Goal: Find specific page/section: Find specific page/section

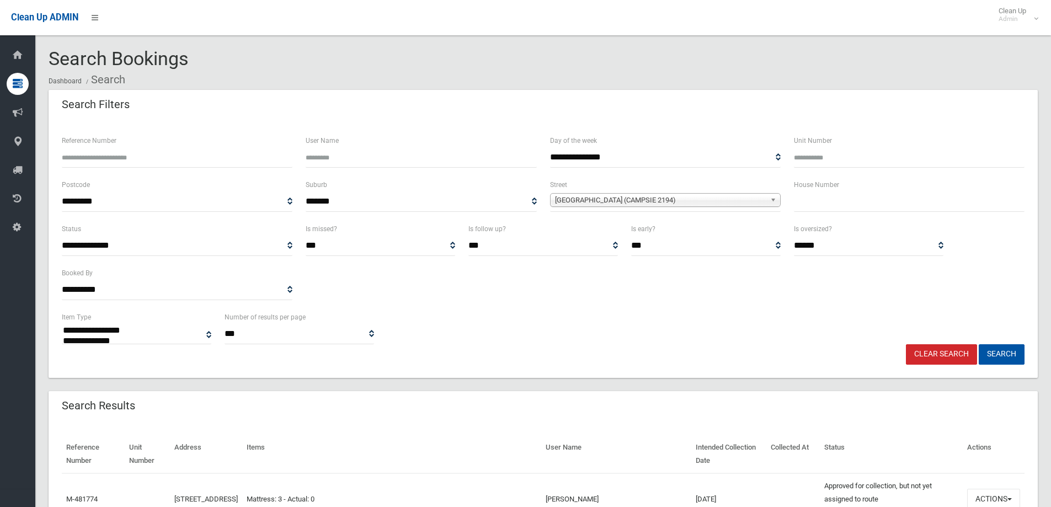
select select
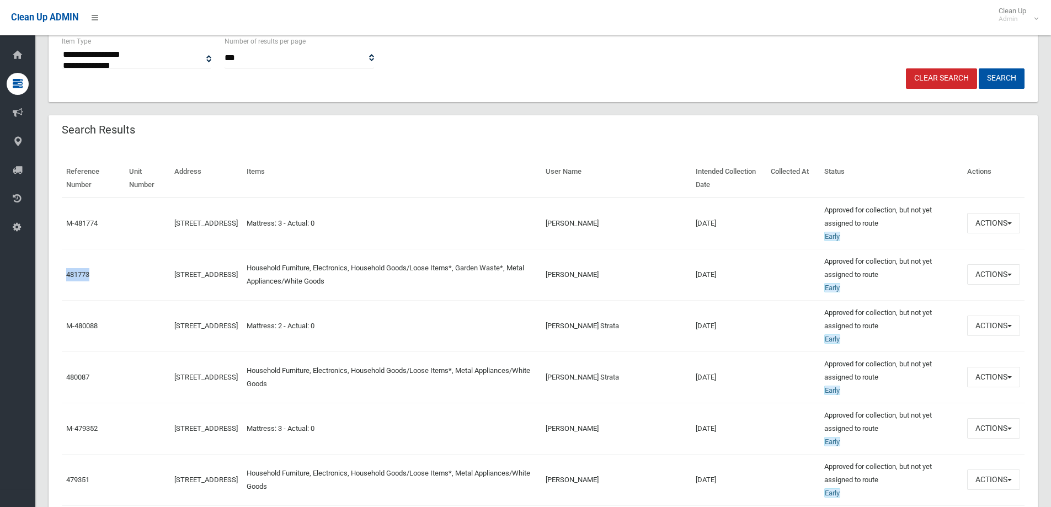
scroll to position [276, 0]
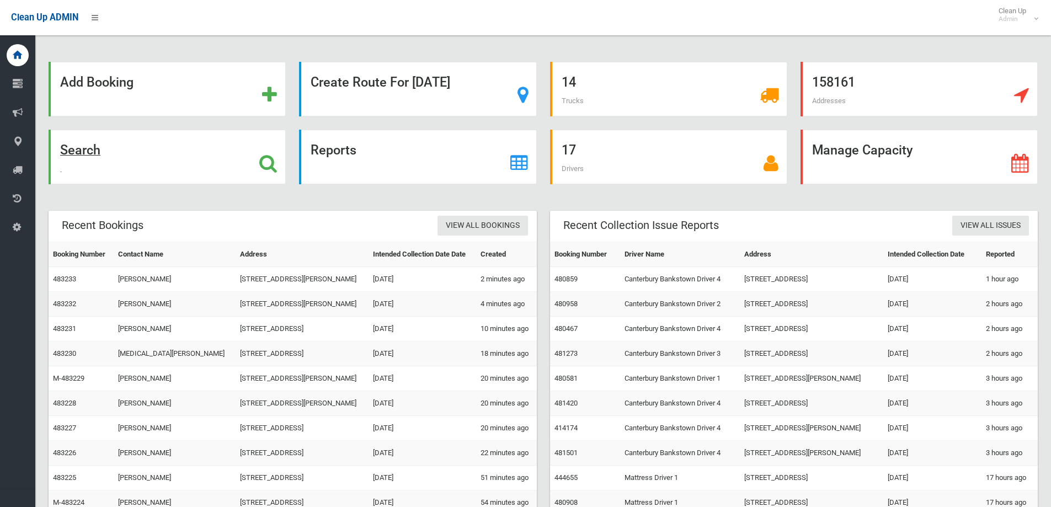
click at [162, 161] on div "Search" at bounding box center [167, 157] width 237 height 55
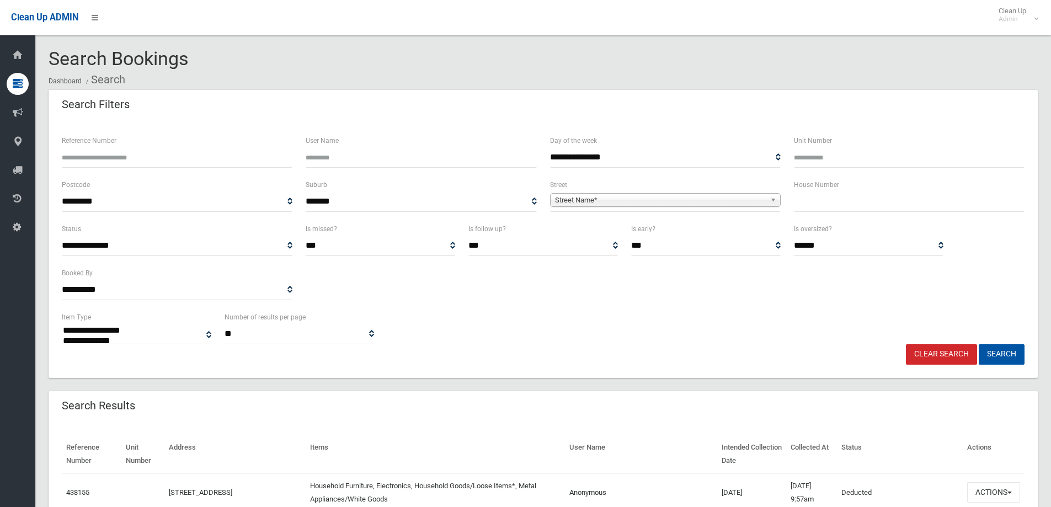
select select
click at [819, 204] on input "text" at bounding box center [909, 201] width 231 height 20
type input "**"
click at [608, 205] on span "Street Name*" at bounding box center [660, 200] width 211 height 13
type input "*****"
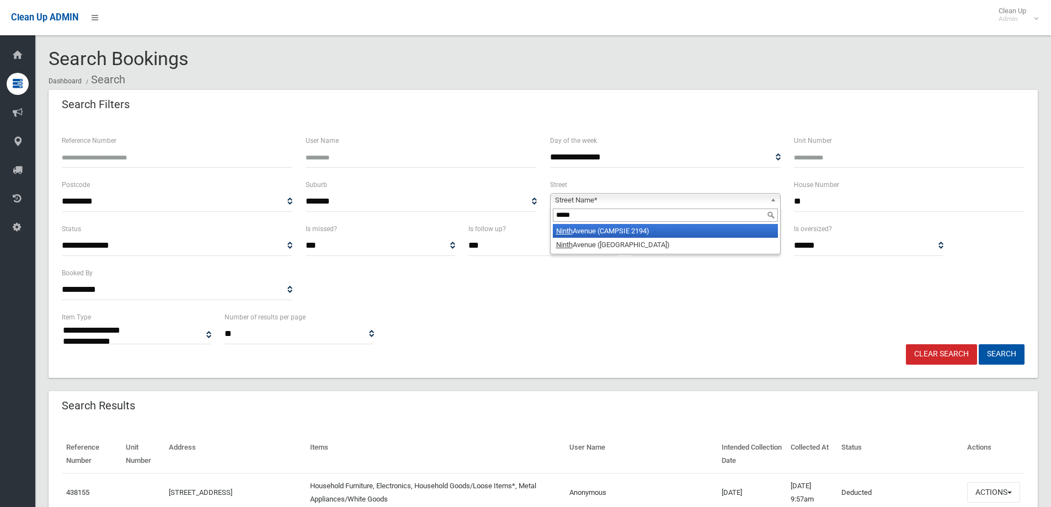
click at [608, 230] on li "[GEOGRAPHIC_DATA] (CAMPSIE 2194)" at bounding box center [665, 231] width 225 height 14
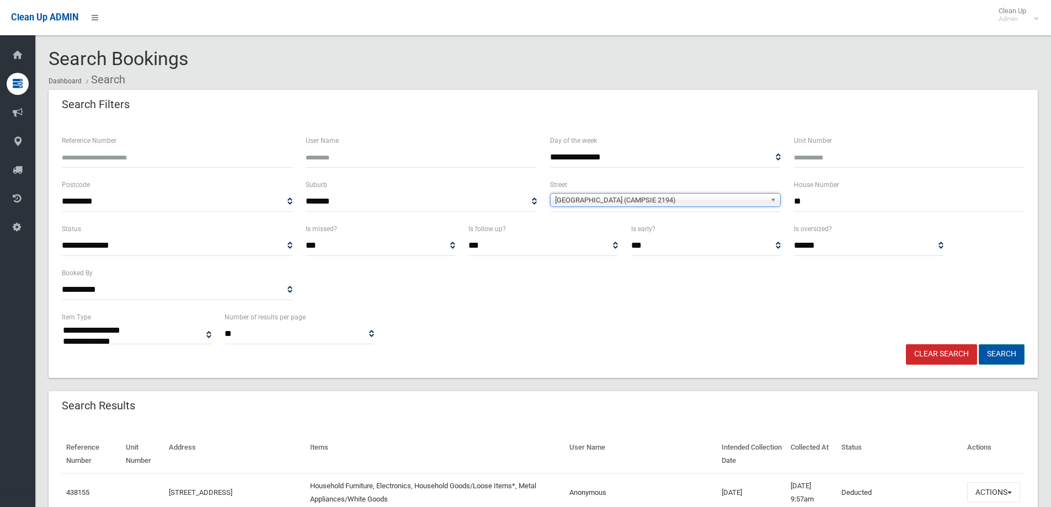
click at [1006, 359] on button "Search" at bounding box center [1002, 354] width 46 height 20
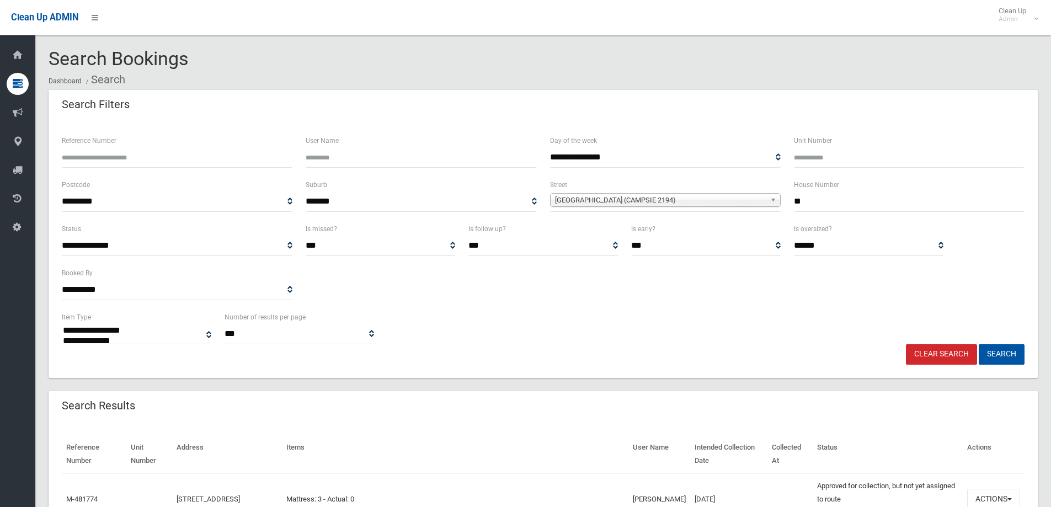
select select
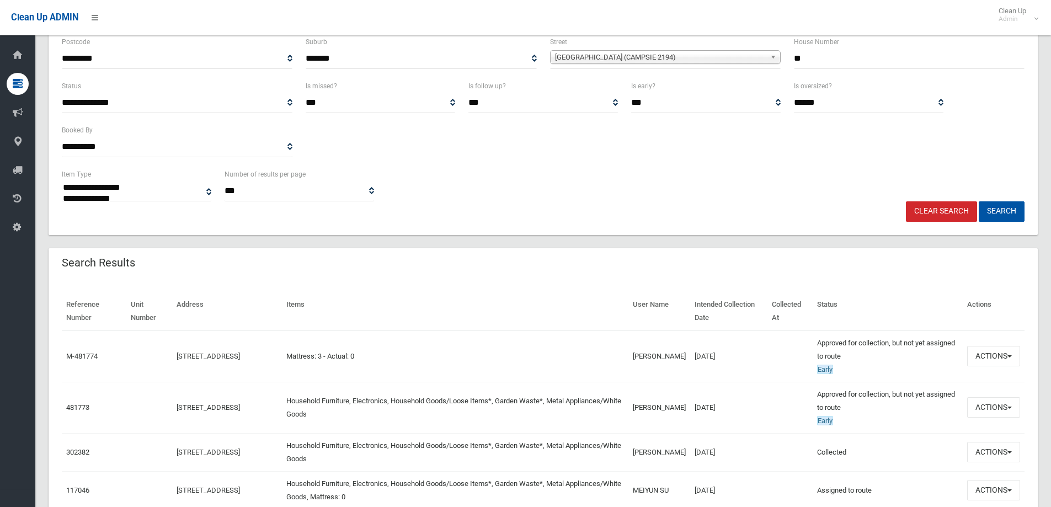
scroll to position [166, 0]
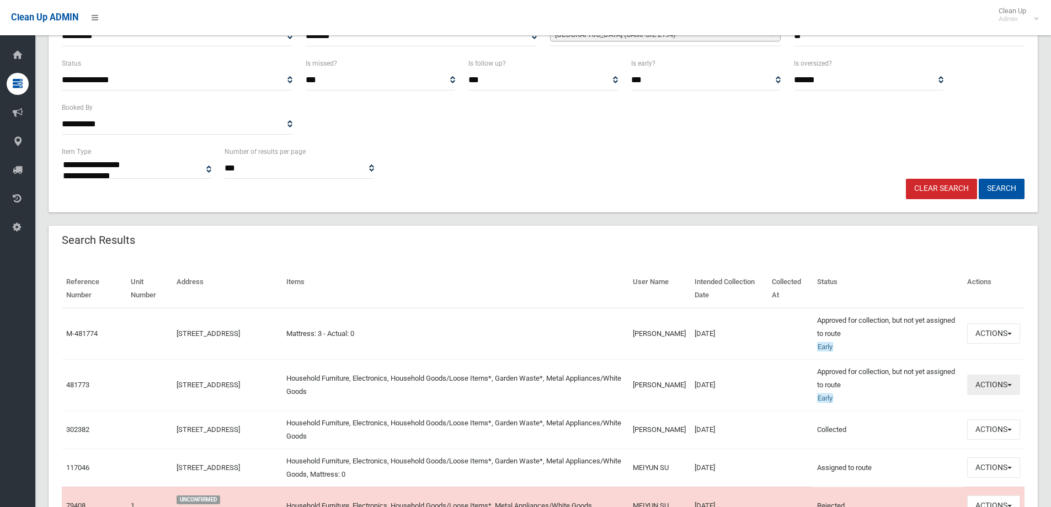
click at [984, 381] on button "Actions" at bounding box center [993, 385] width 53 height 20
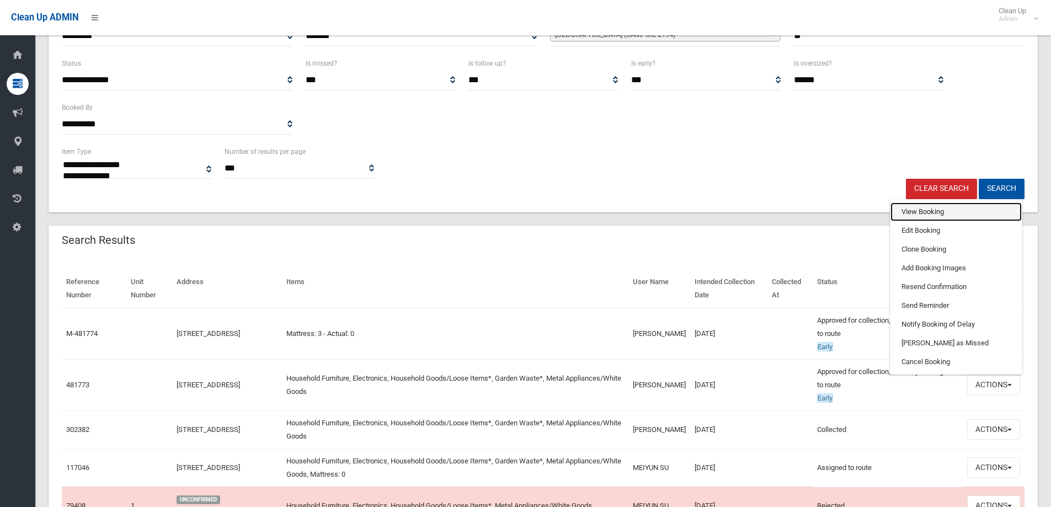
click at [915, 217] on link "View Booking" at bounding box center [956, 212] width 131 height 19
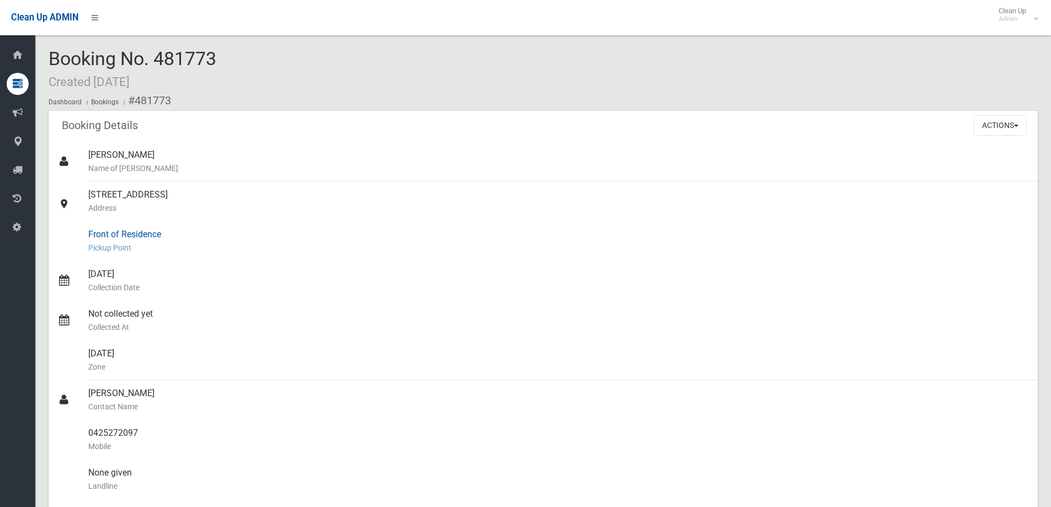
click at [946, 239] on div "Front of Residence [GEOGRAPHIC_DATA]" at bounding box center [558, 241] width 941 height 40
